Goal: Navigation & Orientation: Understand site structure

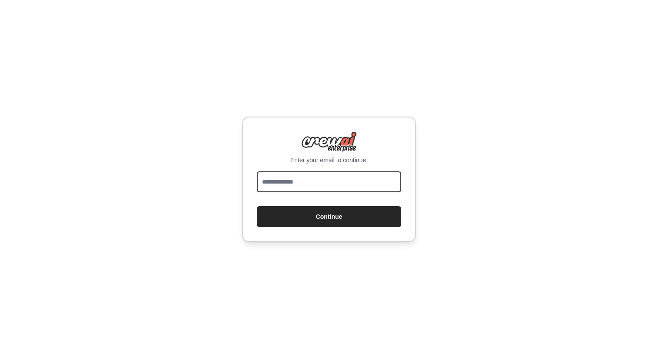
click at [296, 188] on input "email" at bounding box center [329, 181] width 144 height 21
type input "**********"
click at [328, 228] on div "**********" at bounding box center [329, 179] width 174 height 125
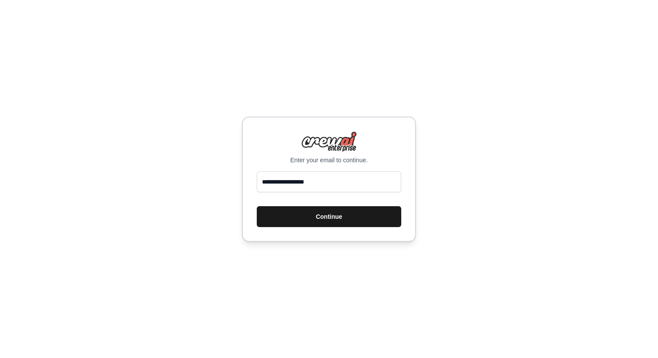
click at [328, 223] on button "Continue" at bounding box center [329, 216] width 144 height 21
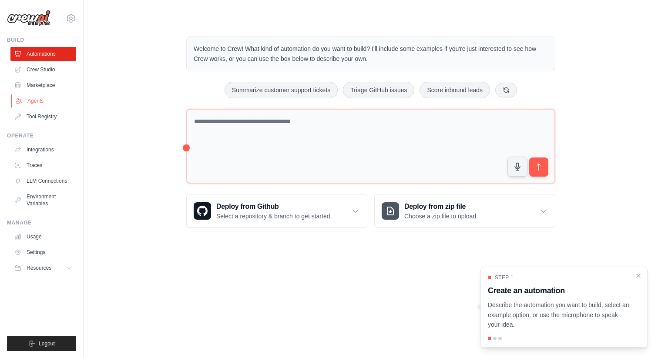
click at [48, 103] on link "Agents" at bounding box center [44, 101] width 66 height 14
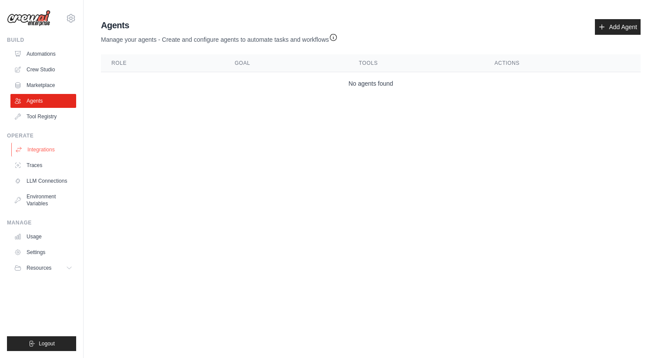
click at [41, 148] on link "Integrations" at bounding box center [44, 150] width 66 height 14
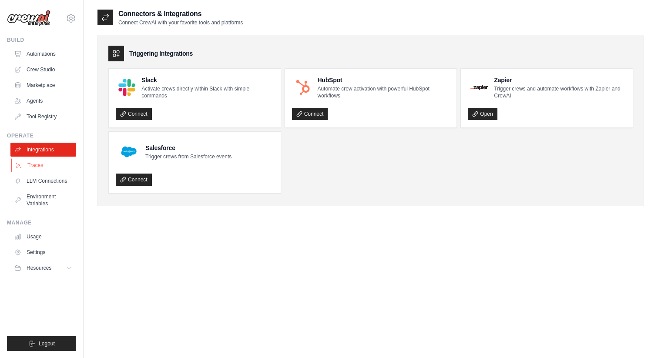
click at [44, 165] on link "Traces" at bounding box center [44, 165] width 66 height 14
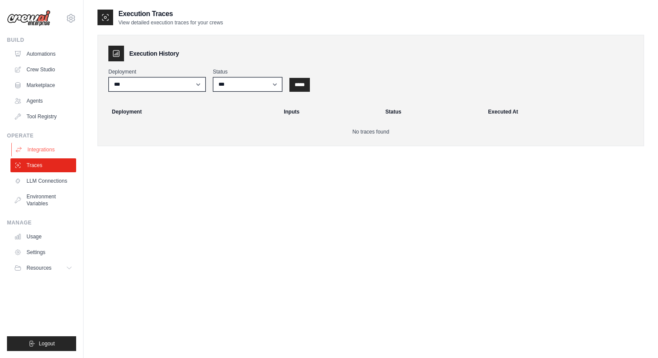
click at [42, 149] on link "Integrations" at bounding box center [44, 150] width 66 height 14
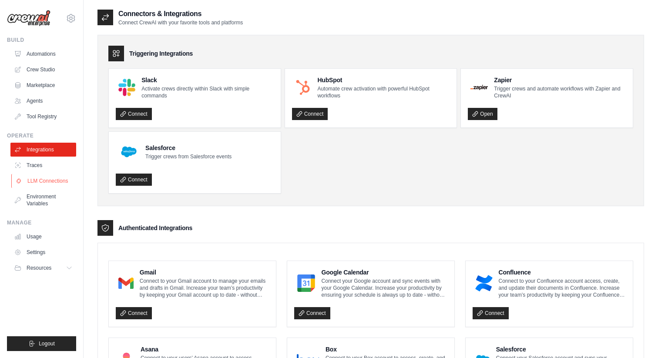
click at [38, 181] on link "LLM Connections" at bounding box center [44, 181] width 66 height 14
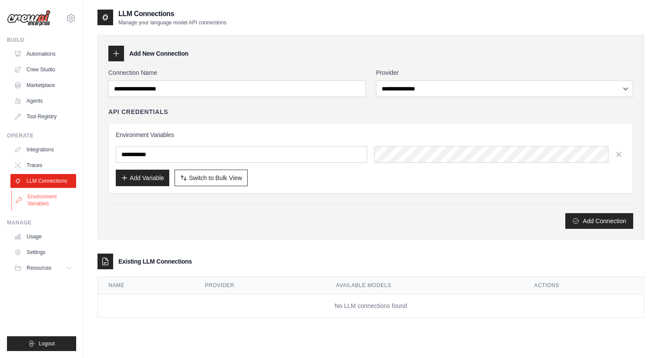
click at [39, 199] on link "Environment Variables" at bounding box center [44, 200] width 66 height 21
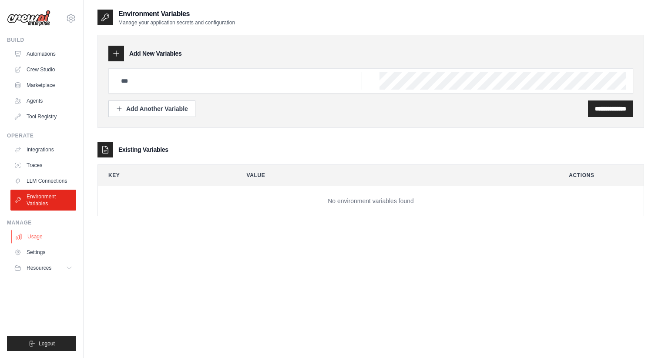
click at [37, 238] on link "Usage" at bounding box center [44, 237] width 66 height 14
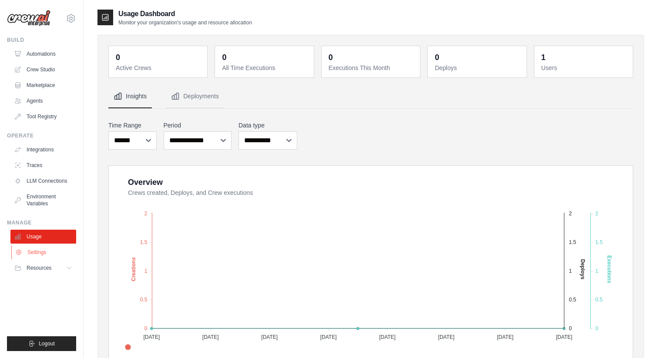
click at [44, 254] on link "Settings" at bounding box center [44, 252] width 66 height 14
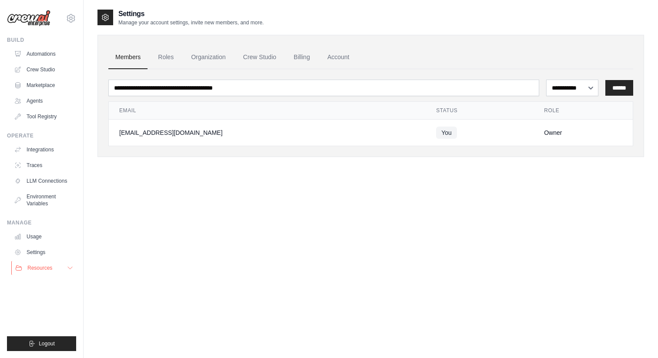
click at [47, 268] on span "Resources" at bounding box center [39, 268] width 25 height 7
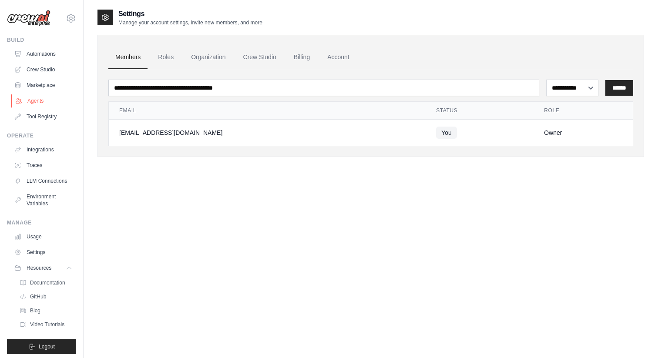
click at [42, 101] on link "Agents" at bounding box center [44, 101] width 66 height 14
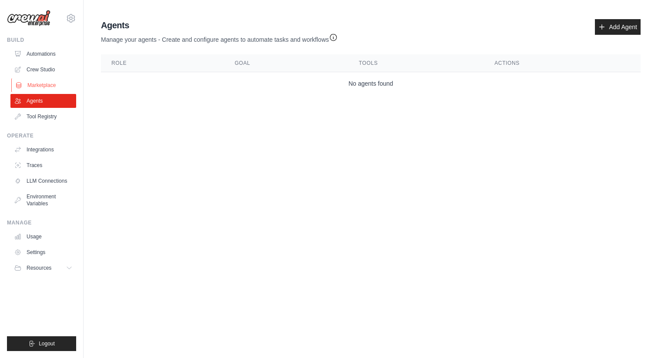
click at [41, 85] on link "Marketplace" at bounding box center [44, 85] width 66 height 14
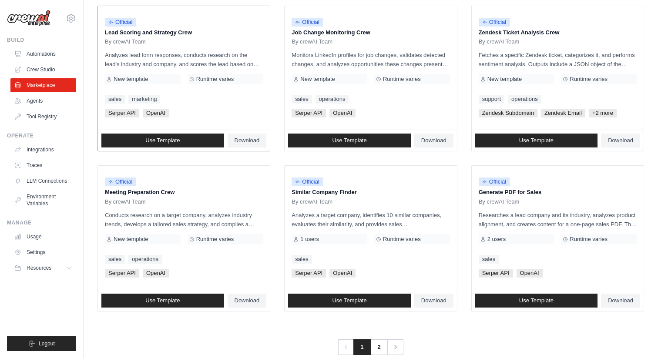
scroll to position [448, 0]
